Goal: Transaction & Acquisition: Purchase product/service

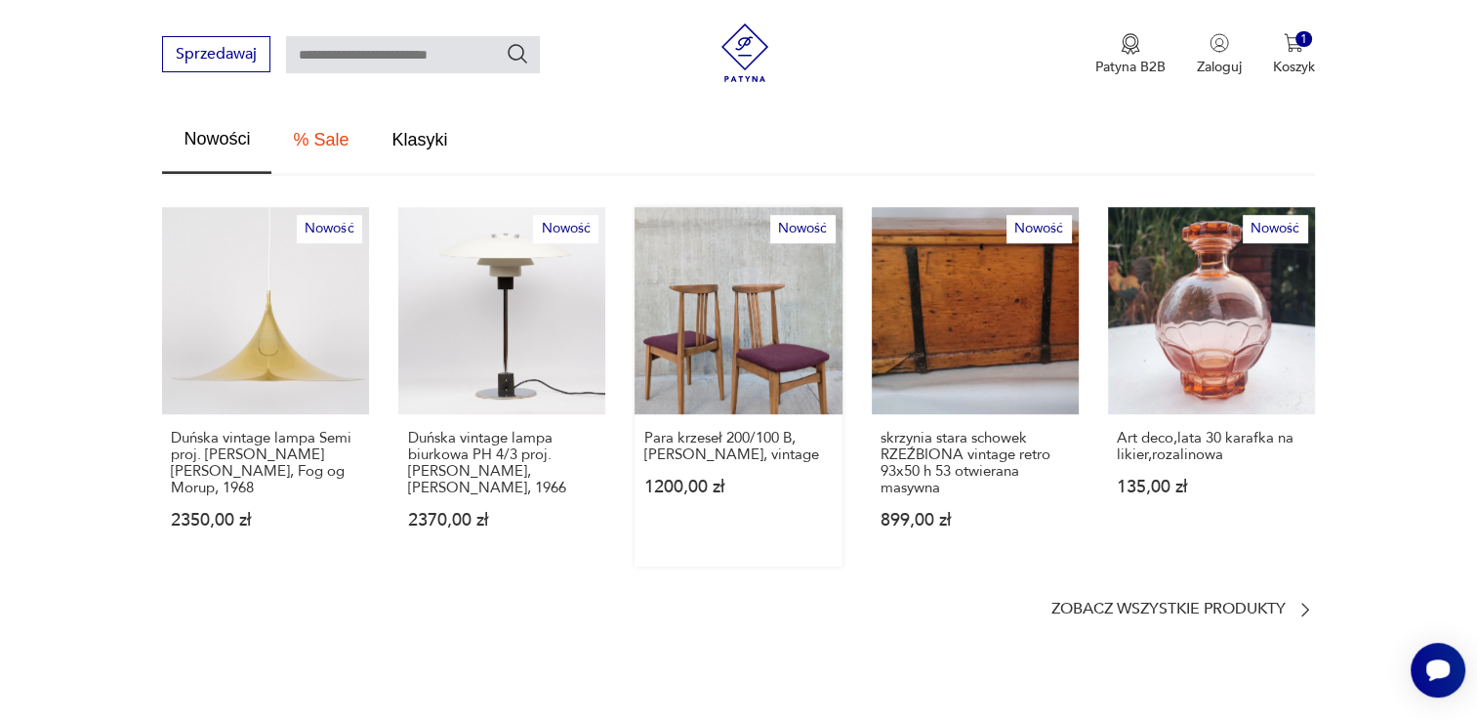
click at [747, 275] on link "Nowość Para krzeseł 200/100 B, [PERSON_NAME], vintage 1200,00 zł" at bounding box center [738, 386] width 207 height 359
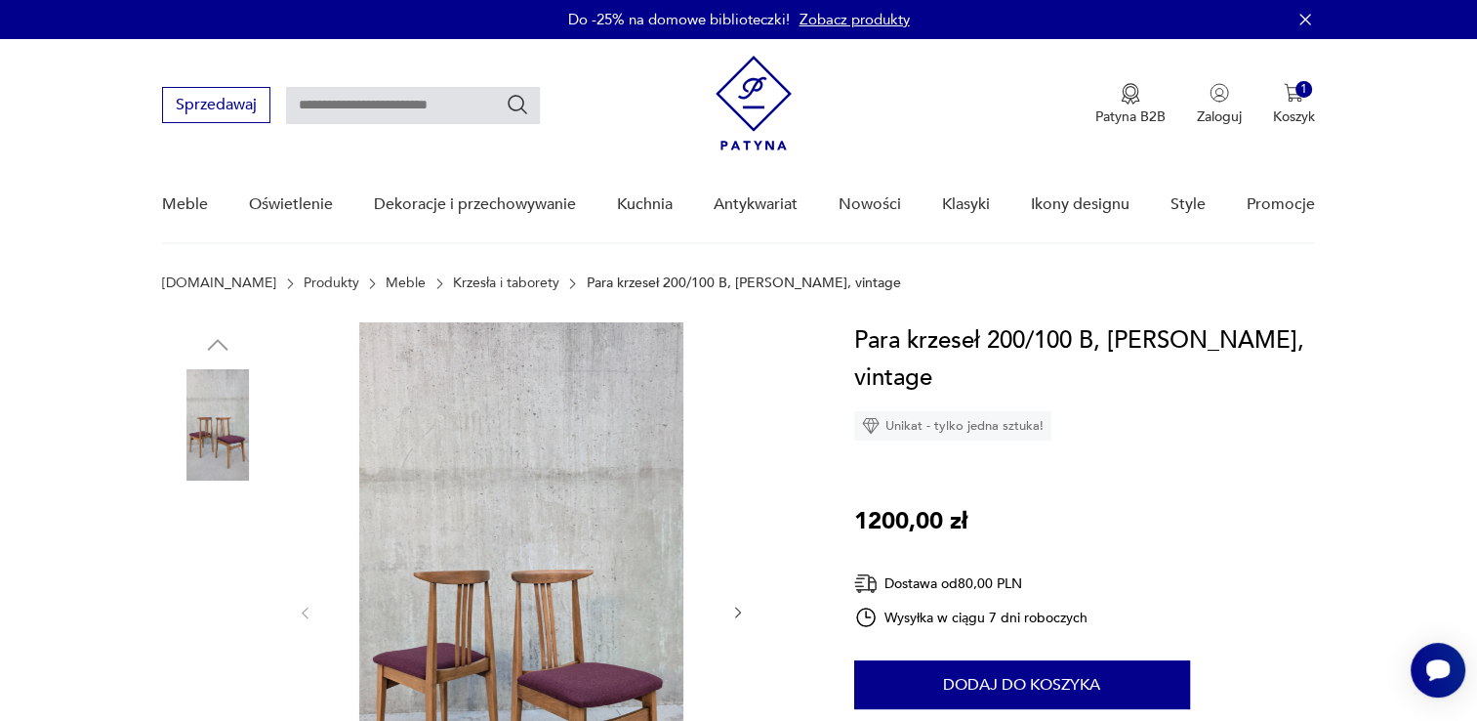
scroll to position [31, 0]
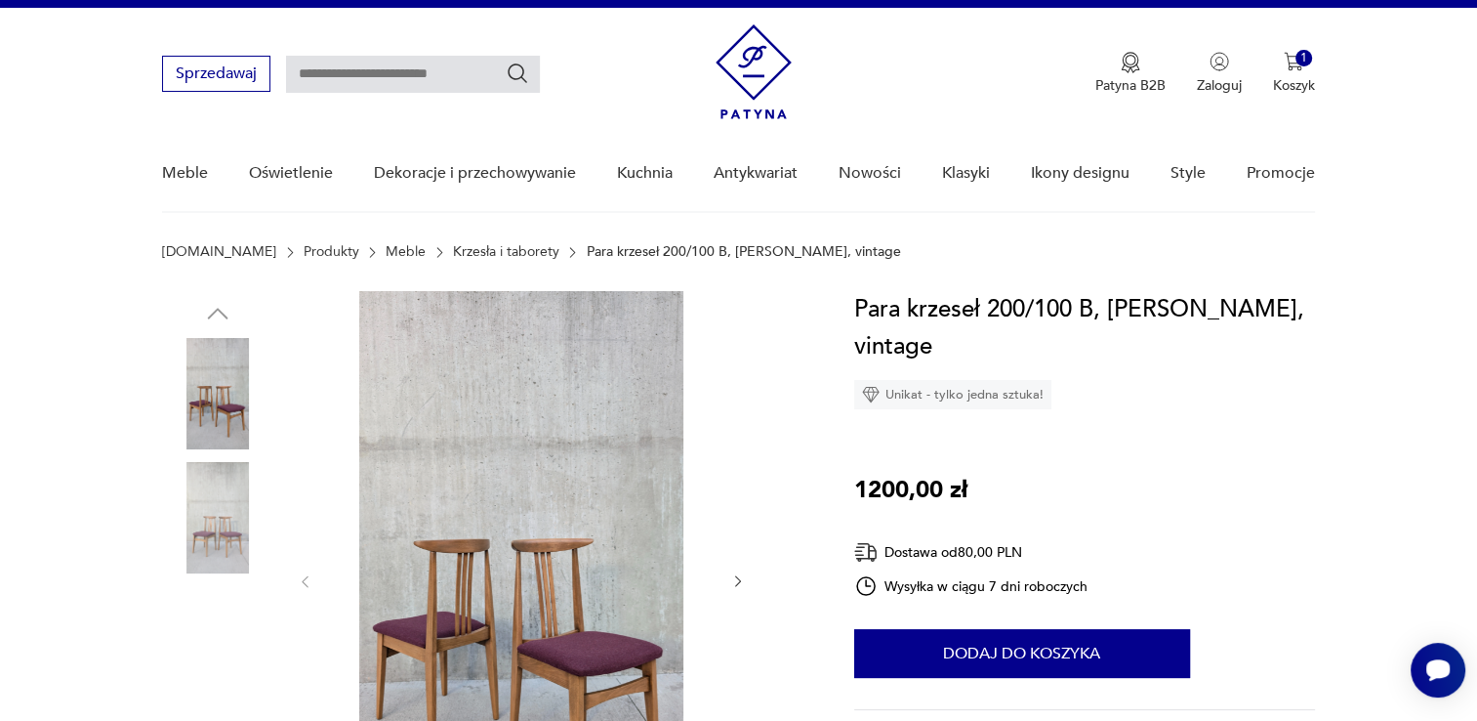
click at [582, 291] on img at bounding box center [521, 579] width 377 height 576
click at [0, 0] on div at bounding box center [0, 0] width 0 height 0
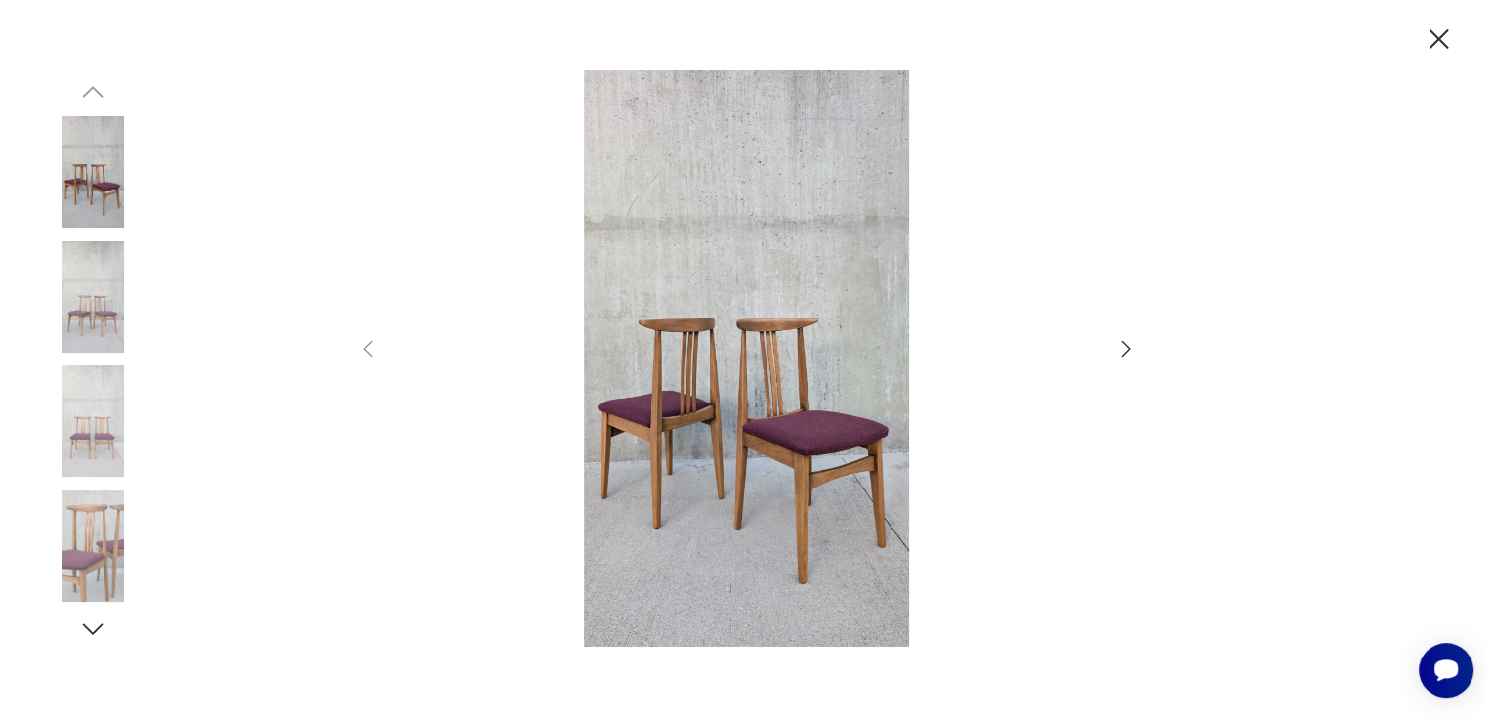
scroll to position [162, 0]
